Goal: Check status: Check status

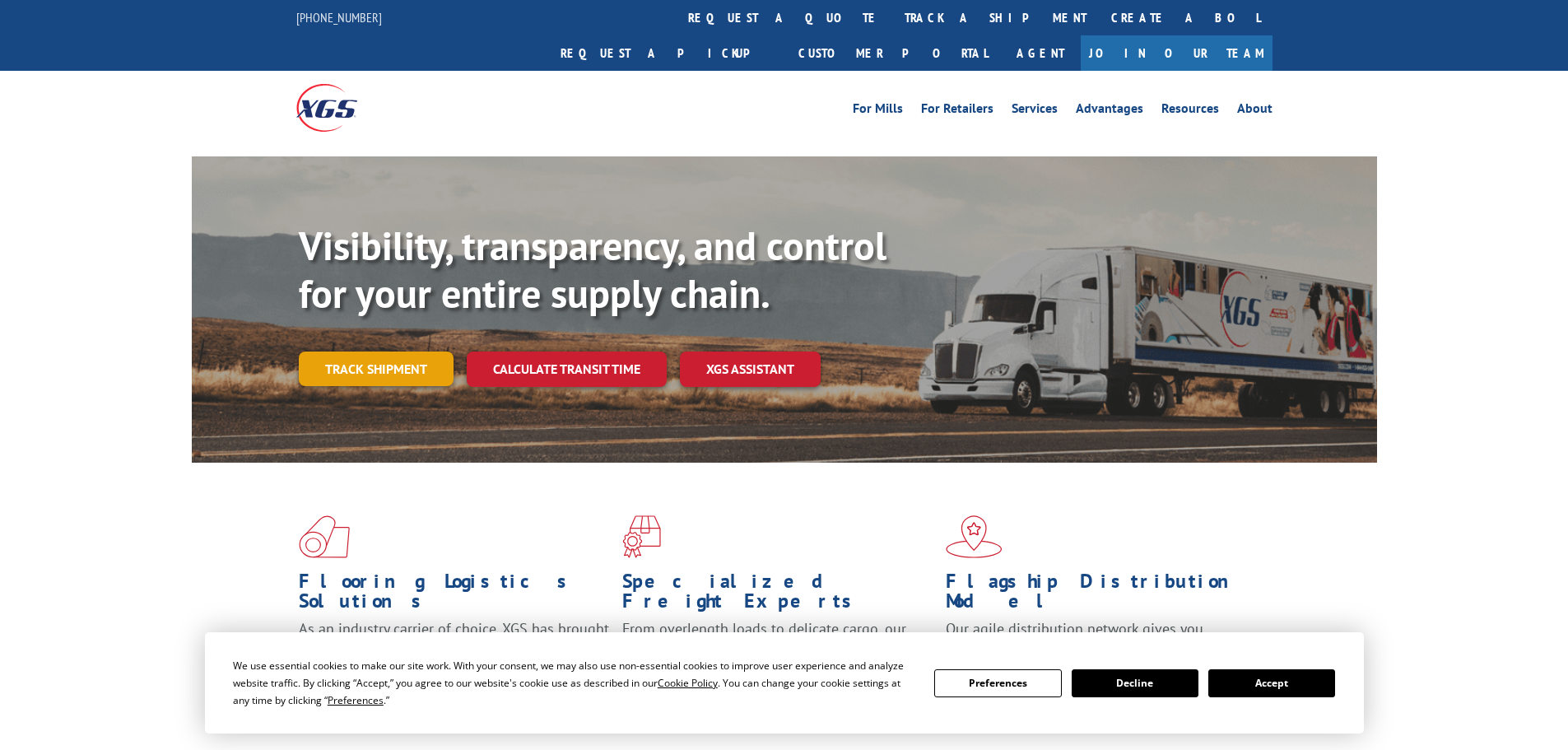
click at [384, 351] on link "Track shipment" at bounding box center [376, 368] width 155 height 35
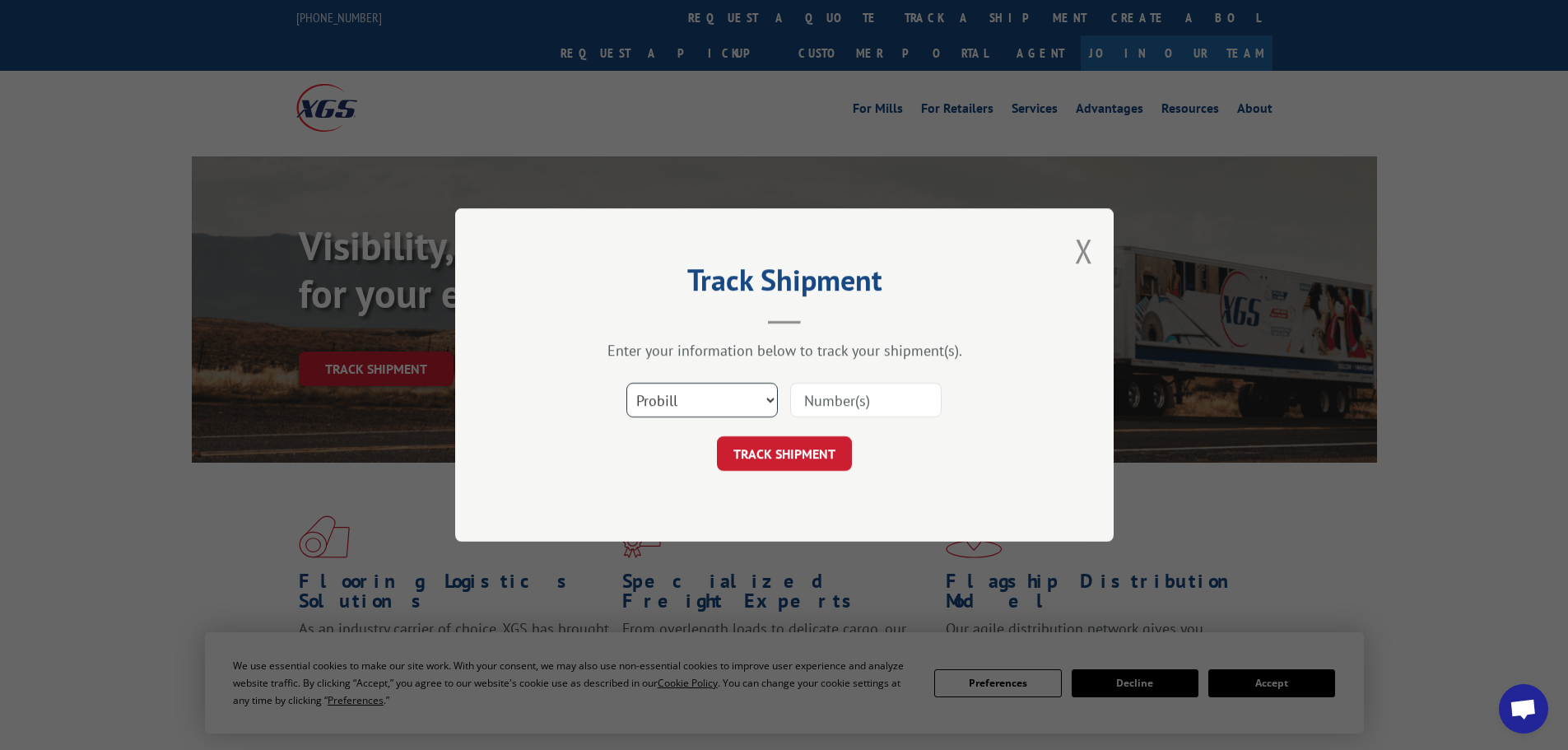
click at [707, 401] on select "Select category... Probill BOL PO" at bounding box center [702, 400] width 151 height 35
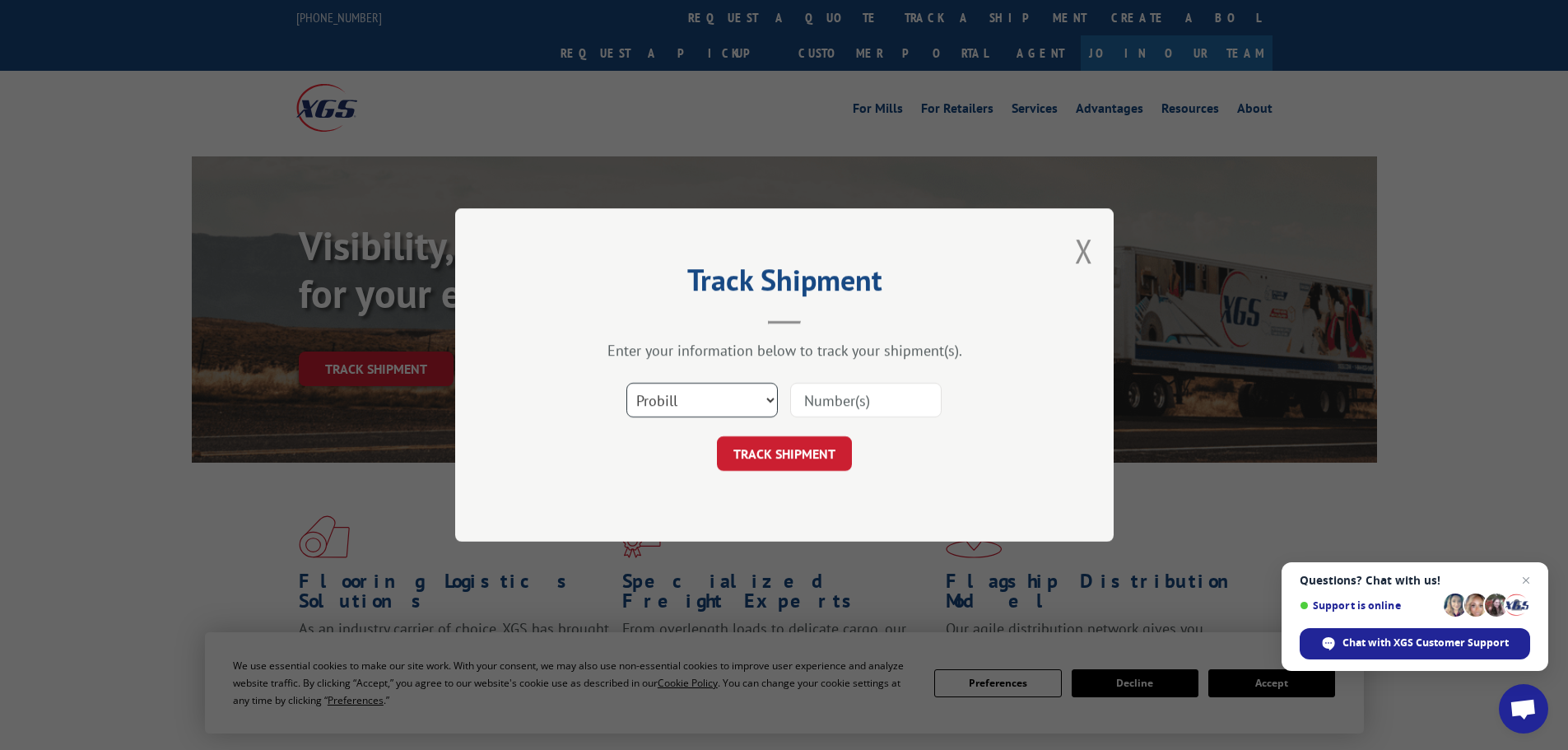
select select "po"
click at [627, 383] on select "Select category... Probill BOL PO" at bounding box center [702, 400] width 151 height 35
click at [868, 391] on input at bounding box center [866, 400] width 151 height 35
paste input "06549890"
type input "06549890"
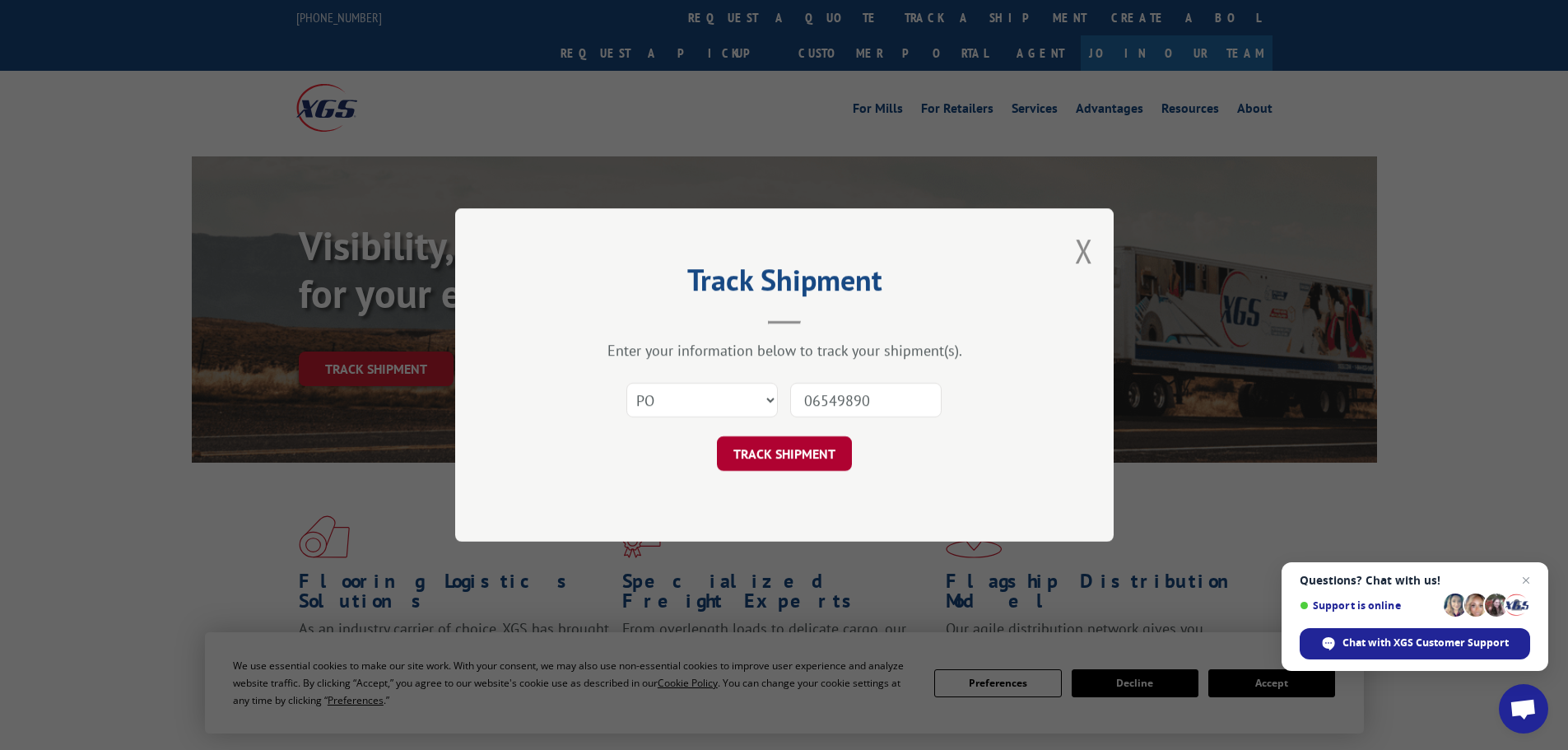
click at [782, 450] on button "TRACK SHIPMENT" at bounding box center [785, 453] width 135 height 35
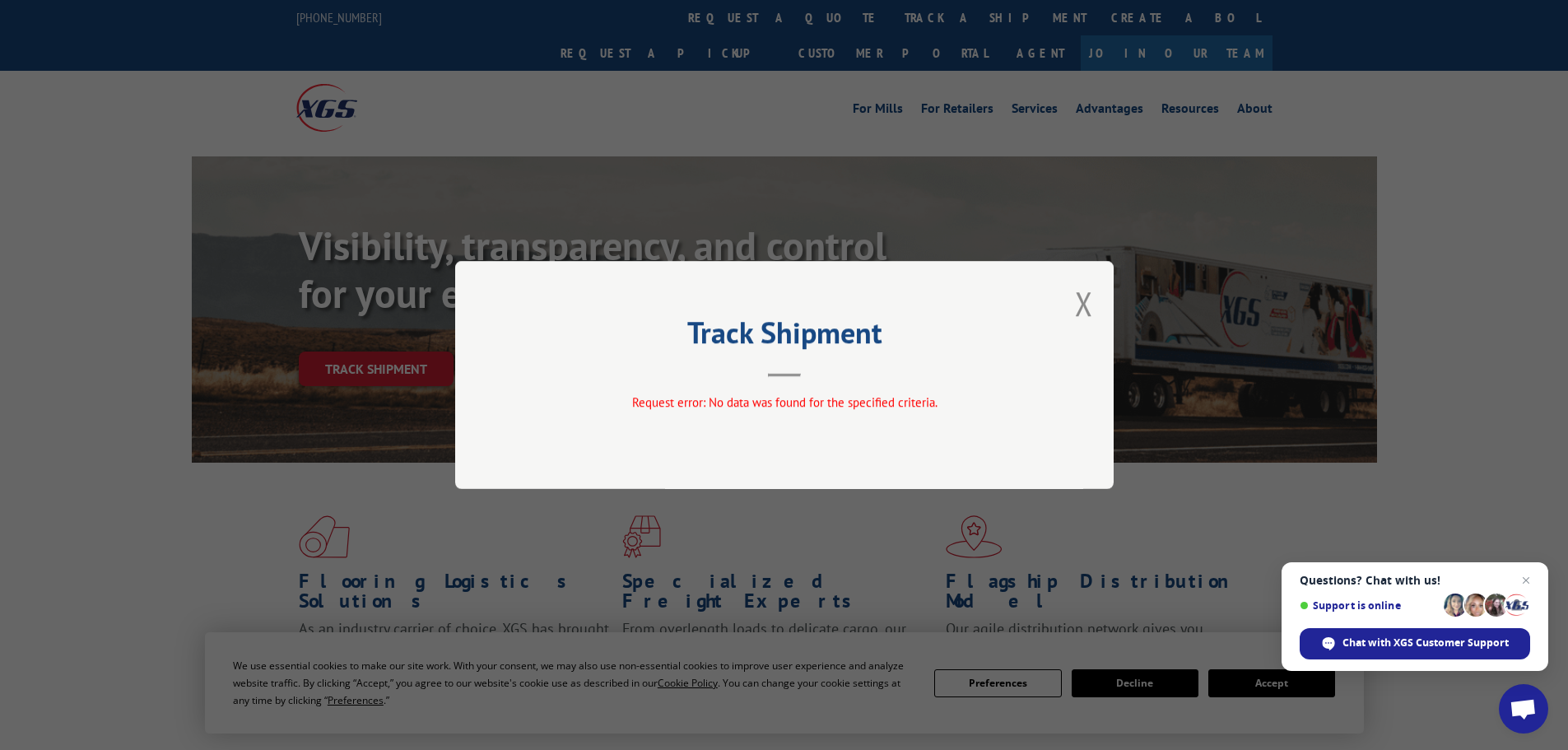
click at [1094, 301] on div "Track Shipment Request error: No data was found for the specified criteria." at bounding box center [784, 375] width 659 height 228
